Goal: Information Seeking & Learning: Learn about a topic

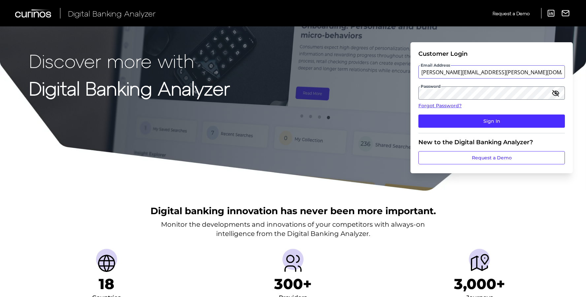
click at [445, 73] on input "[PERSON_NAME][EMAIL_ADDRESS][PERSON_NAME][DOMAIN_NAME]" at bounding box center [491, 71] width 147 height 13
click at [450, 72] on input "[PERSON_NAME][EMAIL_ADDRESS][PERSON_NAME][DOMAIN_NAME]" at bounding box center [491, 71] width 147 height 13
type input "[PERSON_NAME][EMAIL_ADDRESS][PERSON_NAME][DOMAIN_NAME]"
click at [413, 116] on form "Customer Login Email Address [PERSON_NAME][EMAIL_ADDRESS][PERSON_NAME][DOMAIN_N…" at bounding box center [491, 107] width 162 height 131
click at [555, 91] on icon "button" at bounding box center [555, 93] width 7 height 5
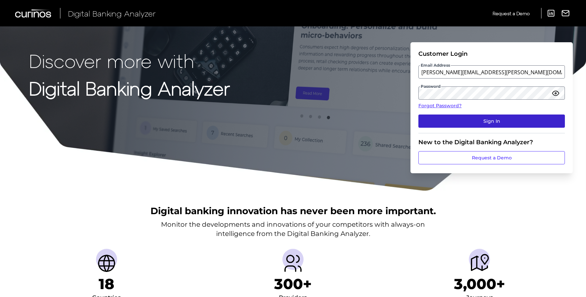
click at [481, 125] on button "Sign In" at bounding box center [491, 121] width 147 height 13
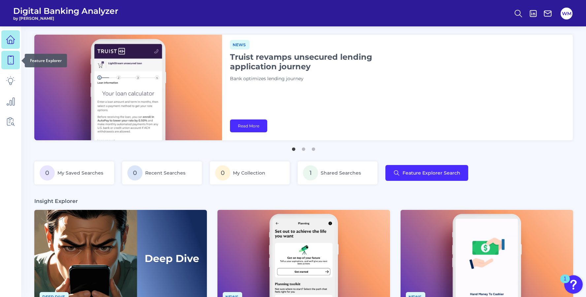
click at [10, 59] on icon at bounding box center [10, 59] width 9 height 9
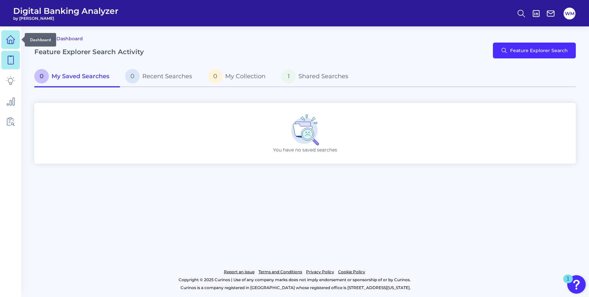
click at [10, 37] on icon at bounding box center [10, 39] width 9 height 9
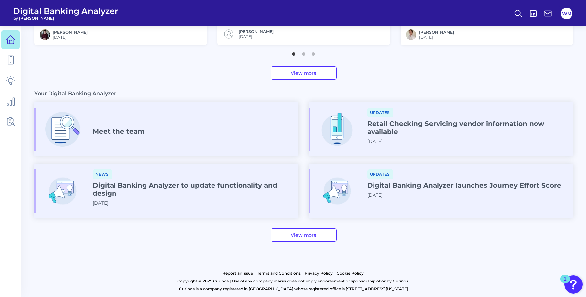
scroll to position [322, 0]
click at [312, 239] on link "View more" at bounding box center [304, 233] width 66 height 13
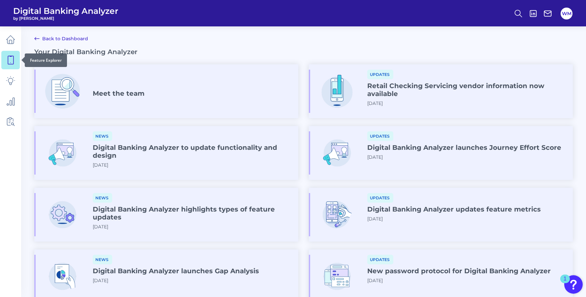
click at [11, 63] on icon at bounding box center [11, 60] width 6 height 8
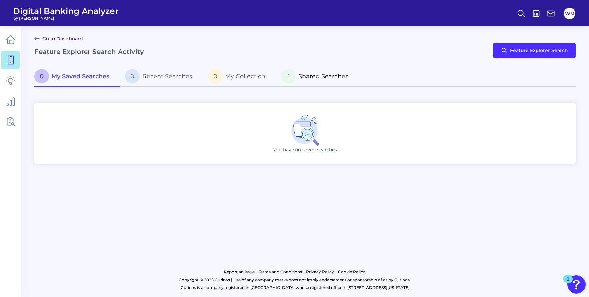
click at [323, 76] on span "Shared Searches" at bounding box center [323, 76] width 50 height 7
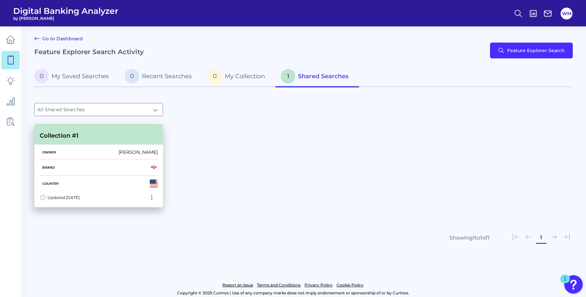
click at [80, 193] on div "Updated [DATE]" at bounding box center [60, 197] width 40 height 9
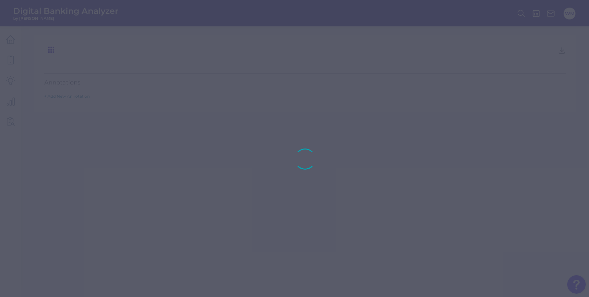
type input "Collection #1"
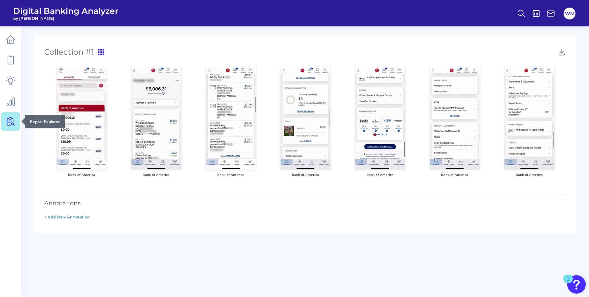
click at [10, 116] on link at bounding box center [10, 121] width 18 height 18
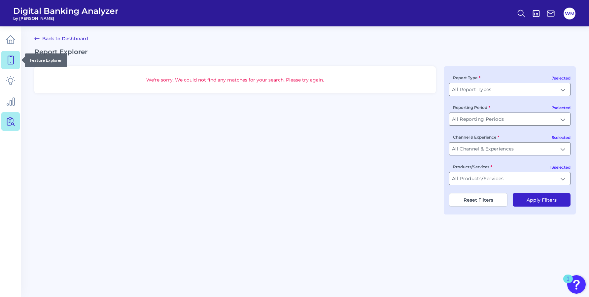
click at [14, 58] on icon at bounding box center [10, 59] width 9 height 9
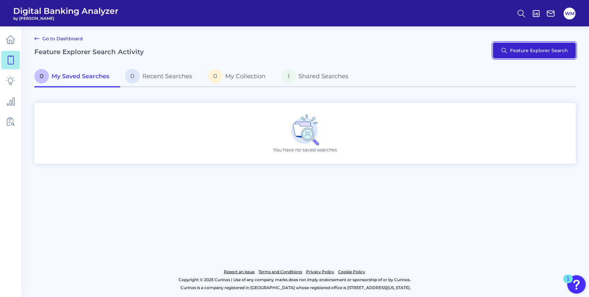
click at [549, 51] on button "Feature Explorer Search" at bounding box center [534, 51] width 83 height 16
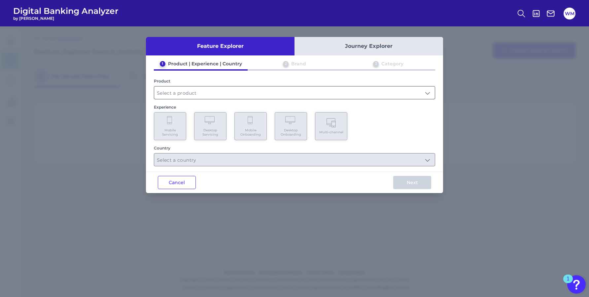
click at [203, 92] on input "text" at bounding box center [294, 92] width 280 height 13
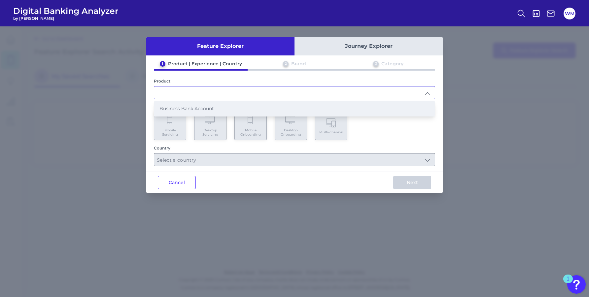
click at [226, 111] on li "Business Bank Account" at bounding box center [294, 108] width 280 height 15
type input "Business Bank Account"
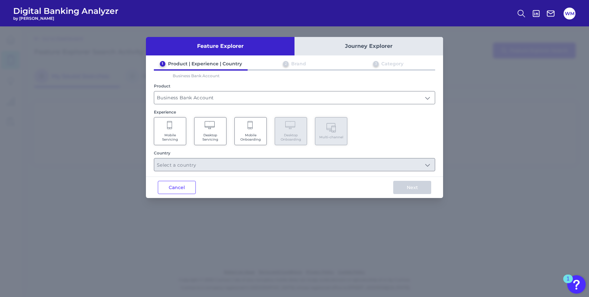
click at [168, 136] on span "Mobile Servicing" at bounding box center [169, 137] width 25 height 9
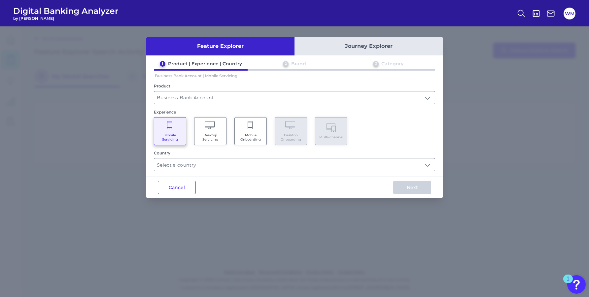
click at [205, 133] on span "Desktop Servicing" at bounding box center [210, 137] width 25 height 9
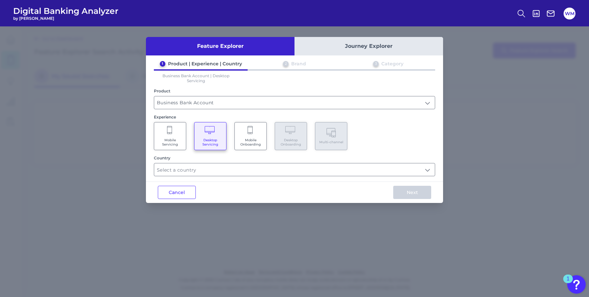
click at [163, 144] on span "Mobile Servicing" at bounding box center [169, 142] width 25 height 9
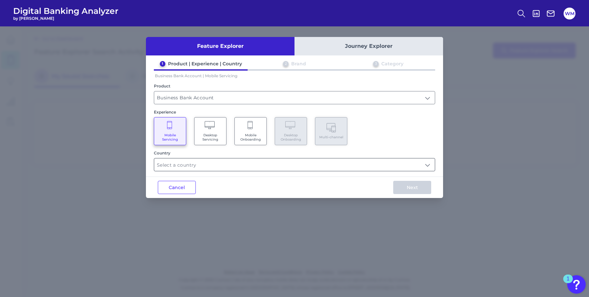
click at [253, 161] on input "text" at bounding box center [294, 164] width 280 height 13
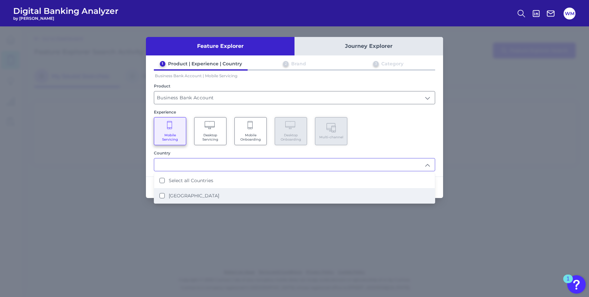
click at [161, 195] on States "[GEOGRAPHIC_DATA]" at bounding box center [161, 195] width 5 height 5
type input "Select all Countries"
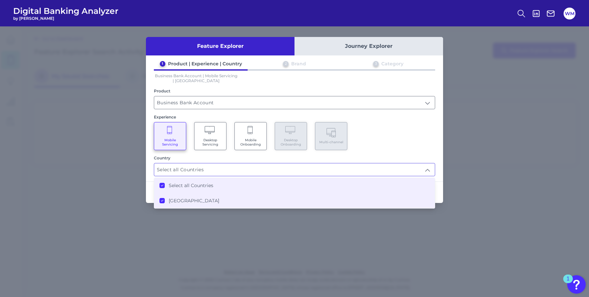
click at [400, 133] on div "Mobile Servicing Desktop Servicing Mobile Onboarding Desktop Onboarding Multi-c…" at bounding box center [294, 136] width 281 height 28
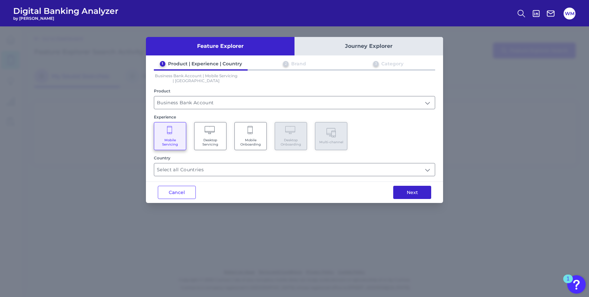
click at [403, 194] on button "Next" at bounding box center [412, 192] width 38 height 13
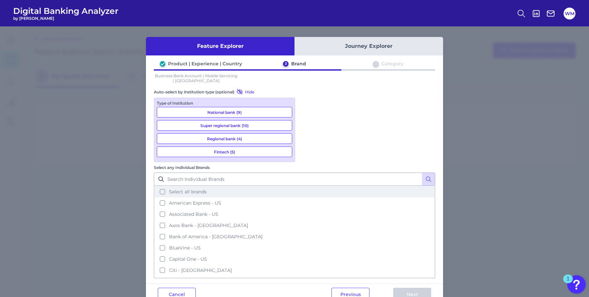
click at [306, 186] on button "Select all brands" at bounding box center [294, 191] width 280 height 11
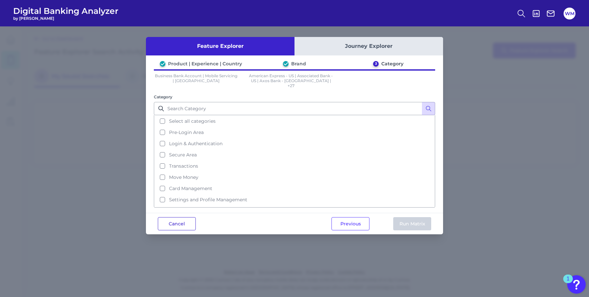
click at [179, 221] on button "Cancel" at bounding box center [177, 223] width 38 height 13
